Goal: Information Seeking & Learning: Find specific fact

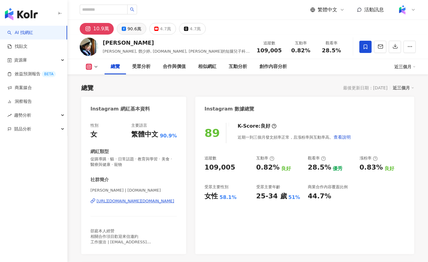
click at [134, 26] on div "90.6萬" at bounding box center [135, 29] width 14 height 9
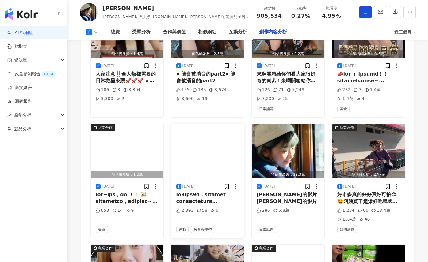
scroll to position [1614, 0]
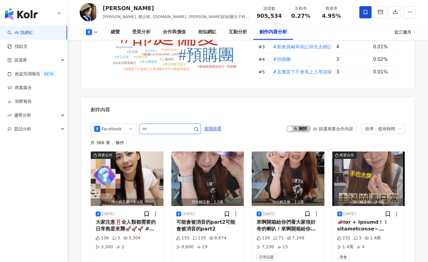
click at [157, 125] on input "text" at bounding box center [163, 128] width 43 height 7
type input "*"
click at [199, 127] on icon "button" at bounding box center [196, 129] width 5 height 5
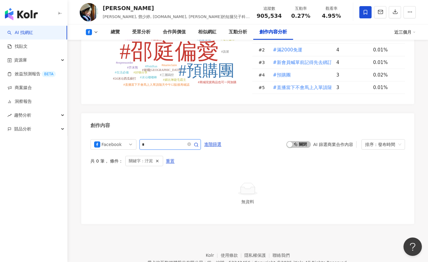
type input "*"
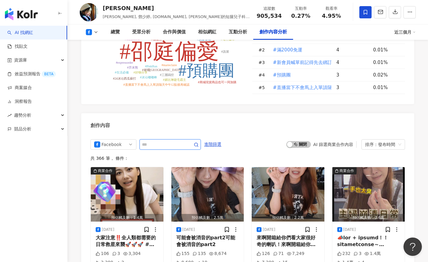
scroll to position [1641, 0]
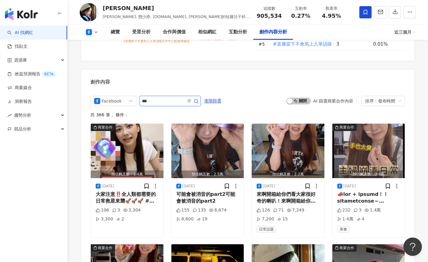
click at [198, 99] on icon "button" at bounding box center [196, 101] width 5 height 5
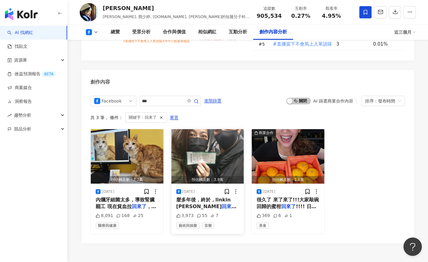
click at [196, 132] on img "button" at bounding box center [207, 156] width 73 height 55
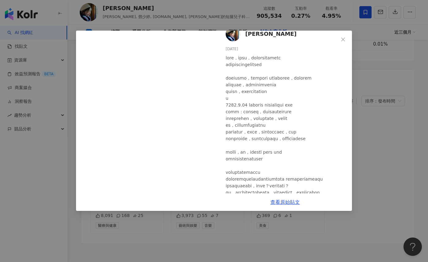
scroll to position [29, 0]
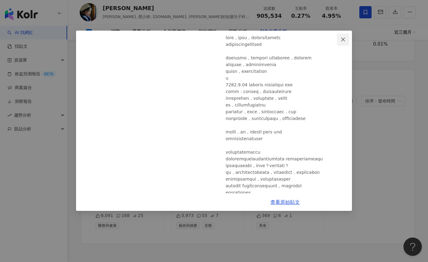
click at [344, 40] on icon "close" at bounding box center [343, 39] width 5 height 5
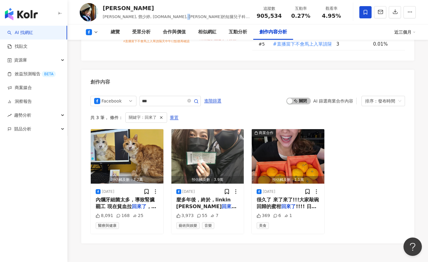
drag, startPoint x: 185, startPoint y: 16, endPoint x: 192, endPoint y: 16, distance: 7.7
click at [192, 16] on span "Nikki, 鄧少婷, ting.talk, 邵庭的短腿兒子科基犬Uni大人的日記" at bounding box center [176, 19] width 147 height 11
copy span "Uni"
drag, startPoint x: 158, startPoint y: 72, endPoint x: 126, endPoint y: 72, distance: 31.9
click at [126, 96] on div "Facebook ***" at bounding box center [145, 101] width 110 height 10
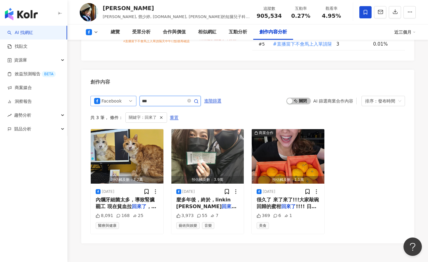
type input "***"
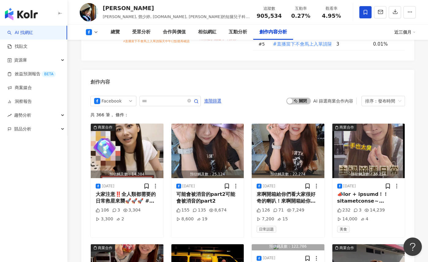
click at [156, 97] on input "text" at bounding box center [163, 100] width 43 height 7
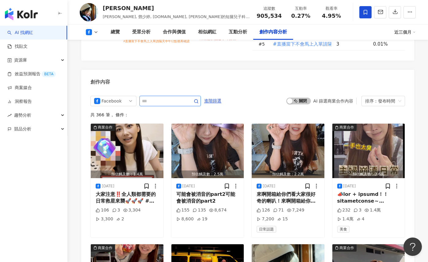
paste input "***"
type input "***"
click at [197, 99] on icon "button" at bounding box center [196, 101] width 5 height 5
